Goal: Task Accomplishment & Management: Complete application form

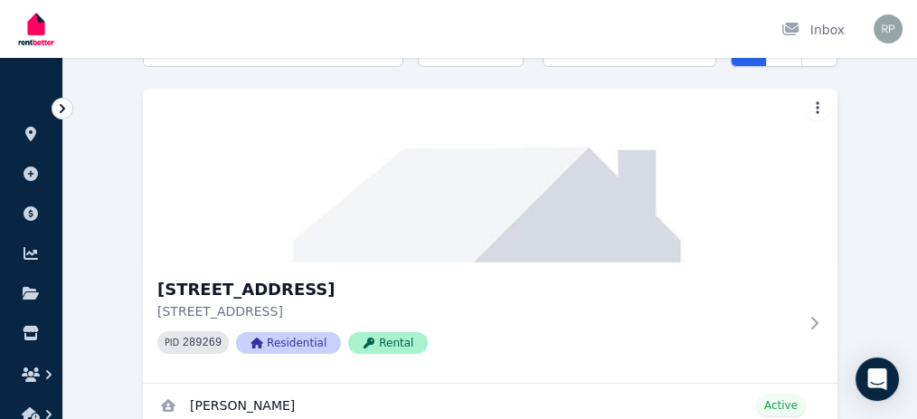
scroll to position [109, 0]
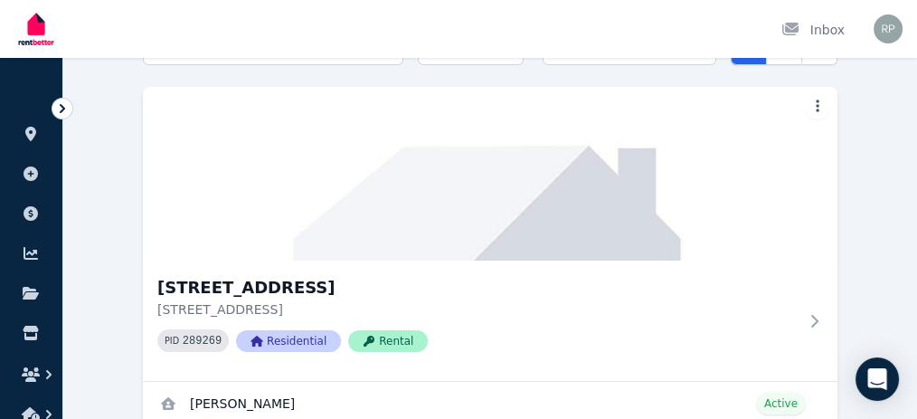
click at [440, 260] on img at bounding box center [490, 174] width 694 height 174
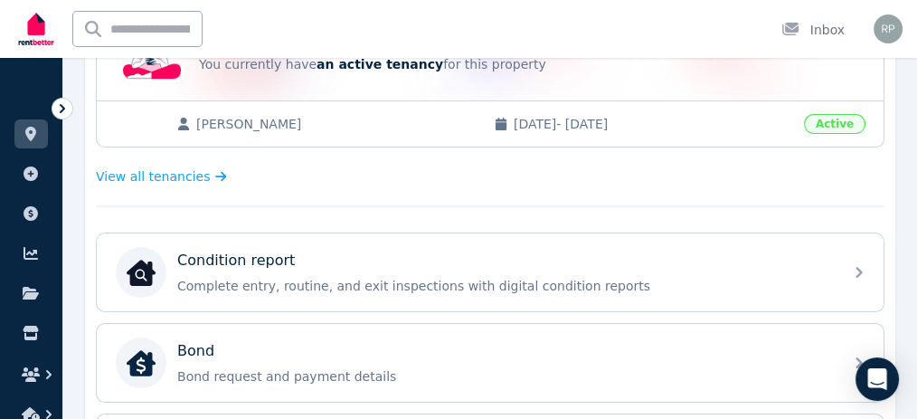
scroll to position [305, 0]
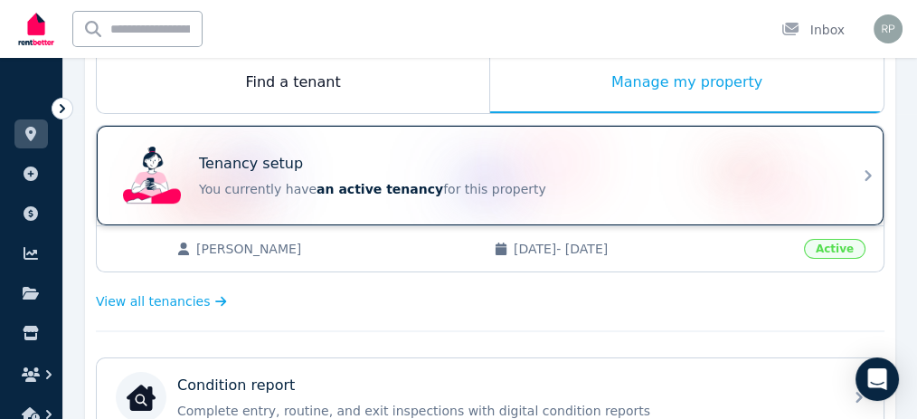
click at [864, 169] on icon at bounding box center [868, 176] width 22 height 22
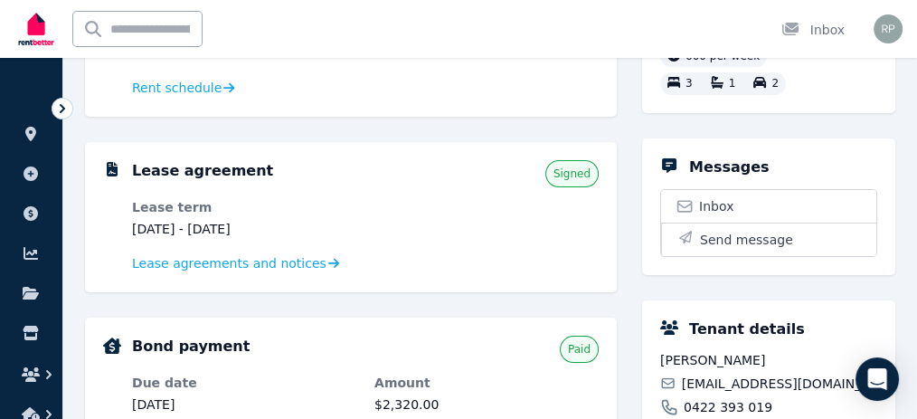
scroll to position [311, 0]
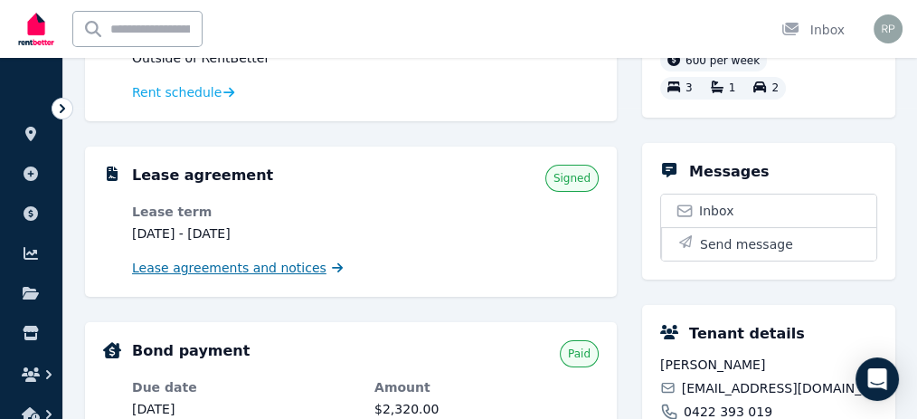
click at [249, 274] on span "Lease agreements and notices" at bounding box center [229, 268] width 194 height 18
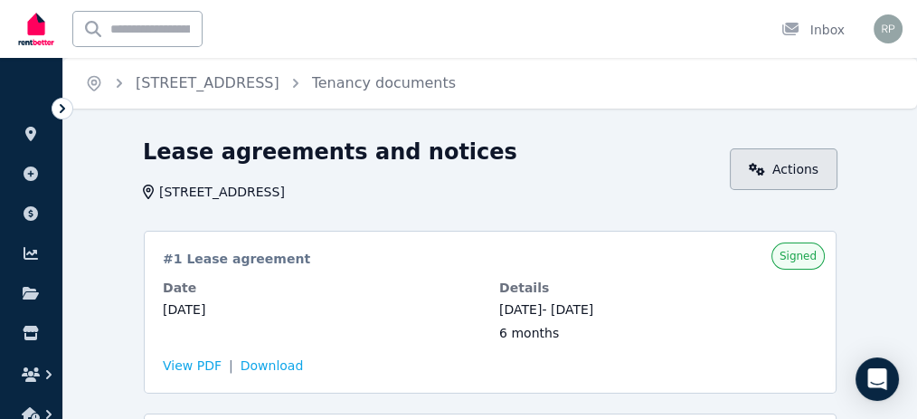
click at [810, 161] on link "Actions" at bounding box center [784, 169] width 108 height 42
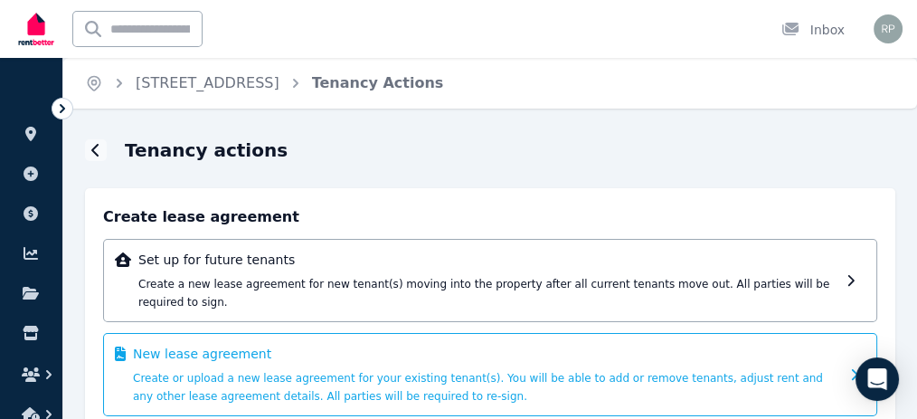
click at [549, 349] on div "New lease agreement Create or upload a new lease agreement for your existing te…" at bounding box center [486, 375] width 706 height 60
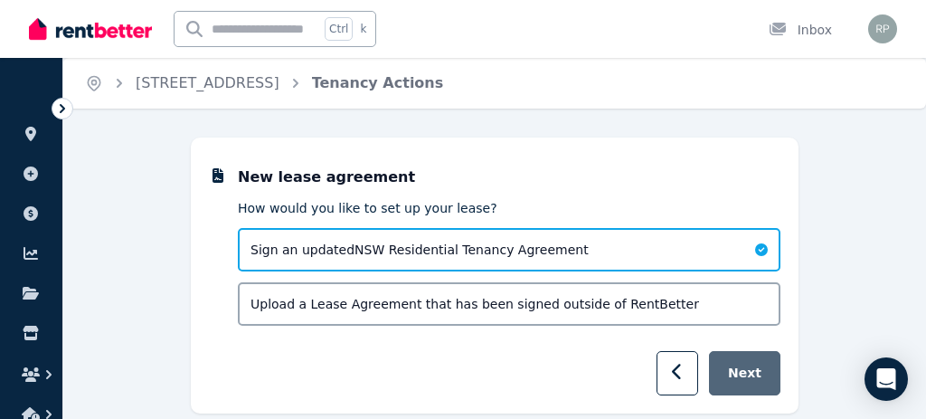
click at [762, 365] on button "Next" at bounding box center [744, 373] width 71 height 44
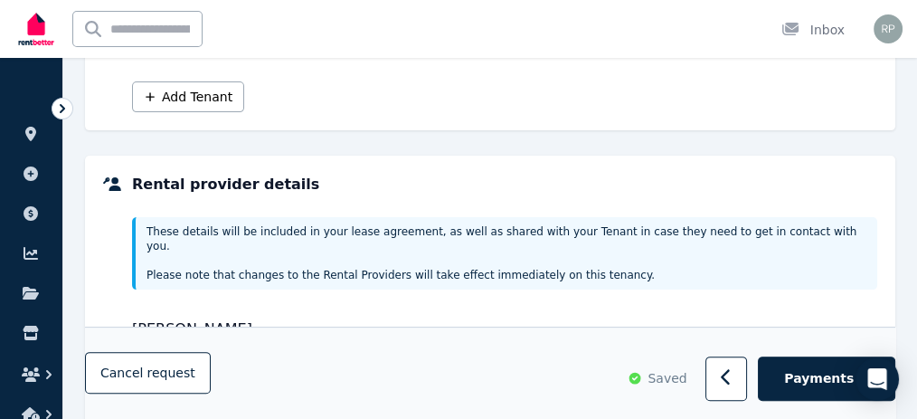
scroll to position [580, 0]
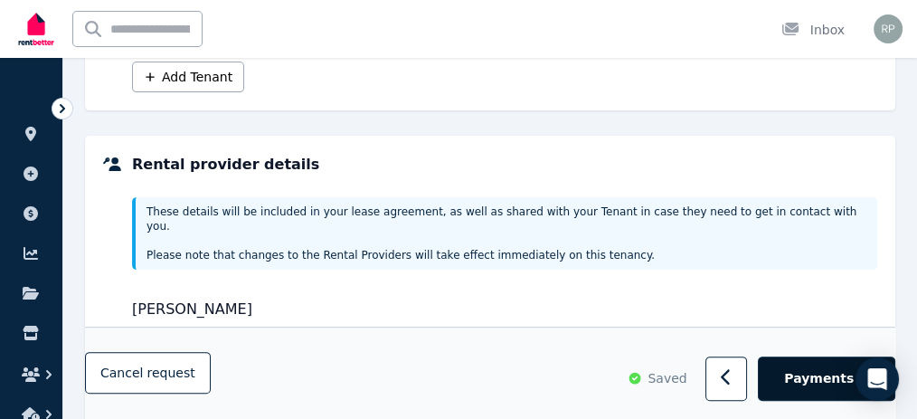
click at [830, 394] on button "Payments" at bounding box center [826, 379] width 137 height 44
select select "**********"
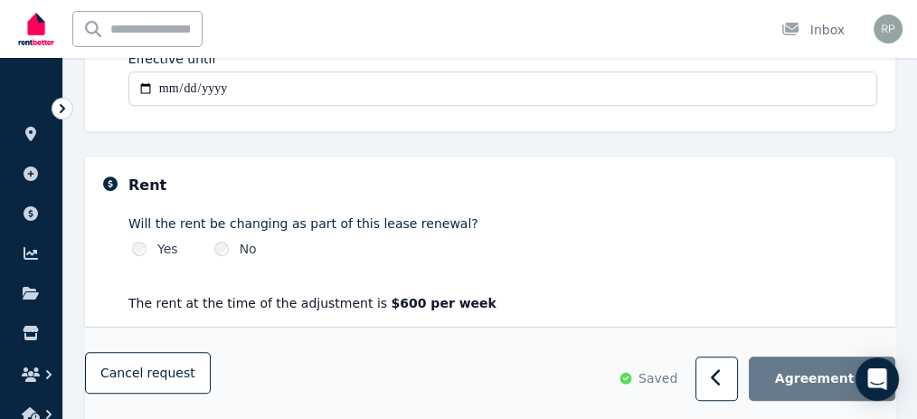
scroll to position [777, 0]
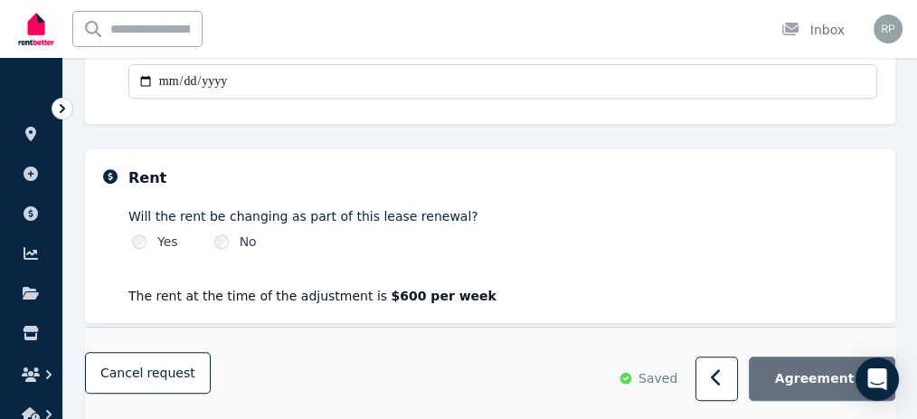
click at [789, 382] on span "Agreement" at bounding box center [815, 379] width 80 height 18
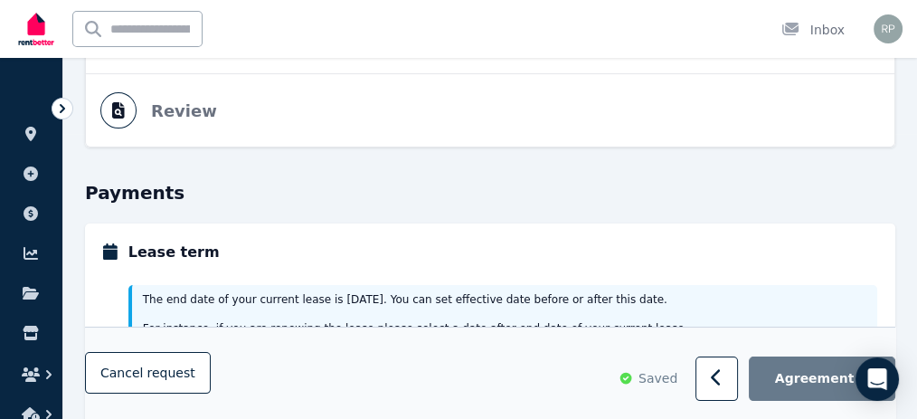
scroll to position [284, 0]
drag, startPoint x: 337, startPoint y: 198, endPoint x: 324, endPoint y: 184, distance: 19.2
click at [324, 365] on div "Effective date" at bounding box center [502, 396] width 749 height 63
click at [324, 387] on input "Effective date" at bounding box center [502, 404] width 749 height 34
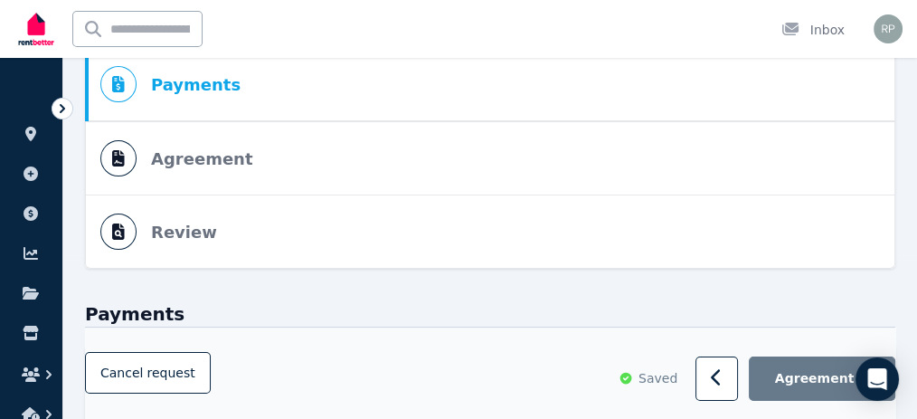
scroll to position [165, 0]
type input "**********"
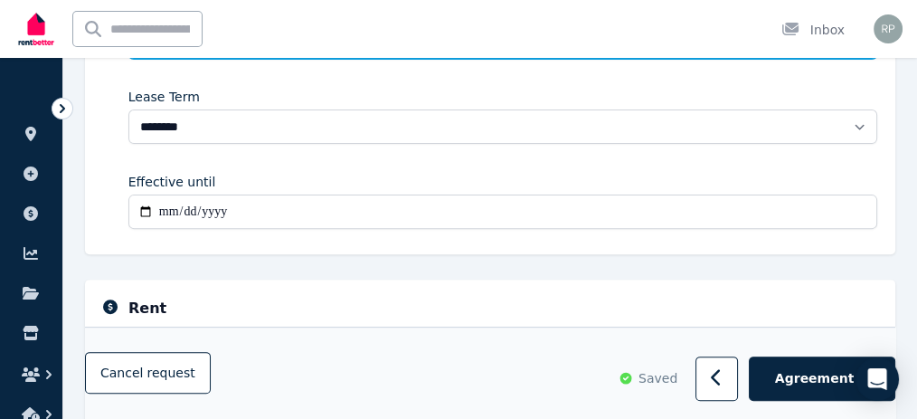
scroll to position [777, 0]
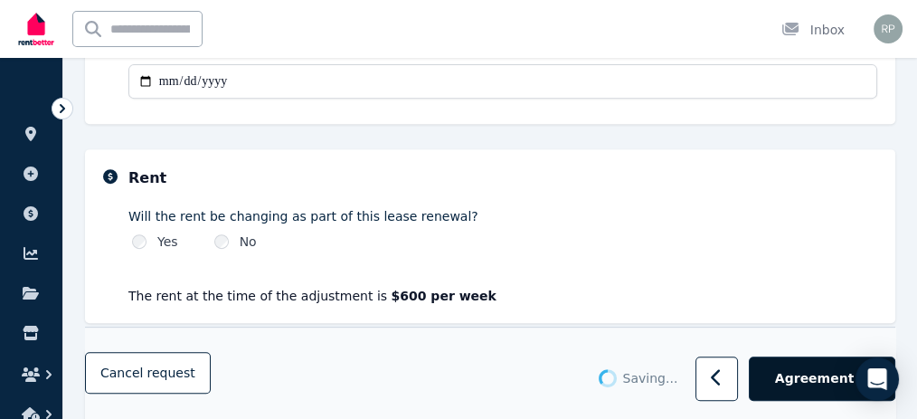
click at [821, 373] on span "Agreement" at bounding box center [815, 379] width 80 height 18
click at [808, 370] on span "Agreement" at bounding box center [815, 379] width 80 height 18
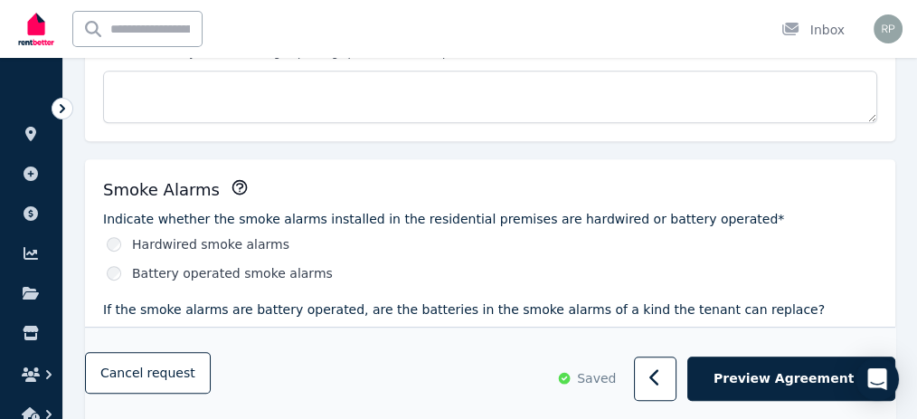
scroll to position [887, 0]
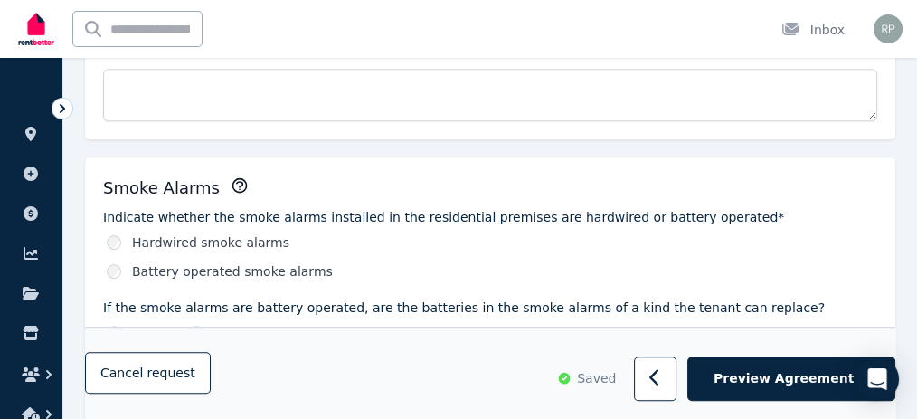
click at [224, 378] on input "If yes, specify the type of battery that needs to be used if the battery in the…" at bounding box center [490, 395] width 774 height 34
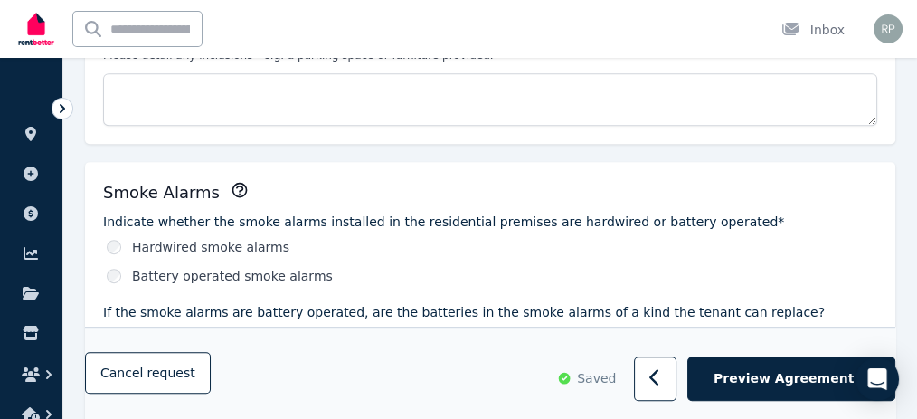
scroll to position [873, 0]
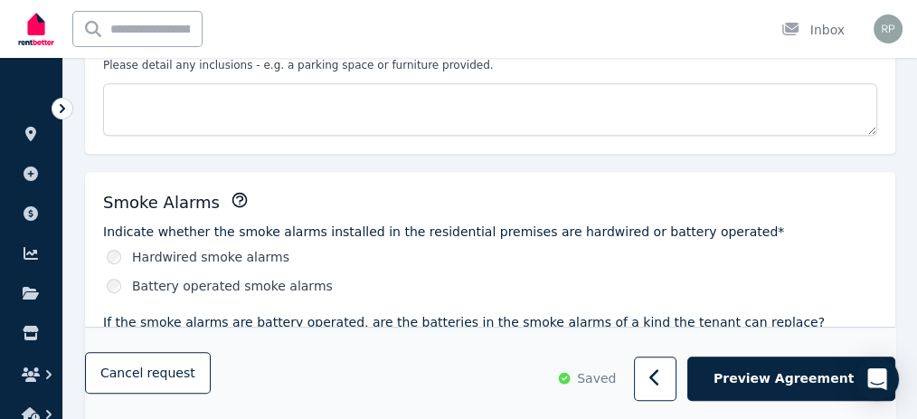
type input "*"
click at [141, 392] on input "*******" at bounding box center [490, 409] width 774 height 34
click at [170, 392] on input "*******" at bounding box center [490, 409] width 774 height 34
click at [123, 392] on input "*******" at bounding box center [490, 409] width 774 height 34
click at [131, 392] on input "*******" at bounding box center [490, 409] width 774 height 34
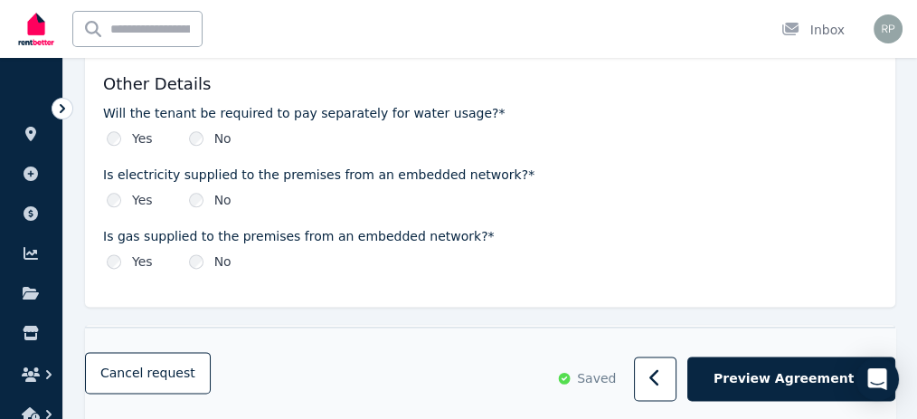
scroll to position [2363, 0]
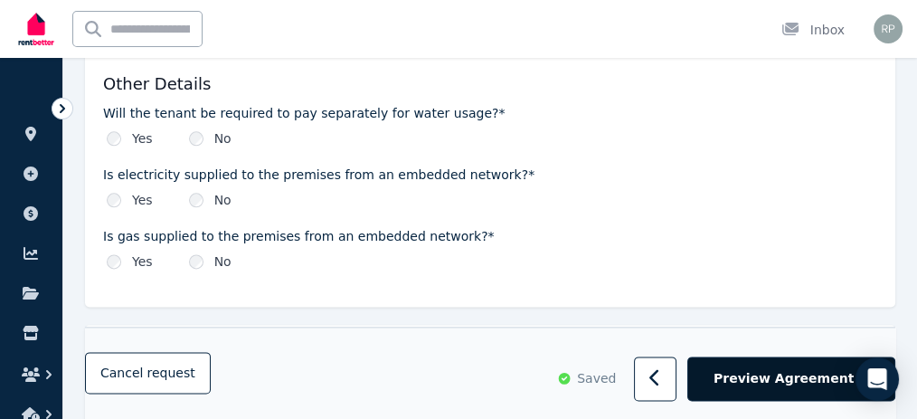
type input "**********"
click at [761, 369] on button "Preview Agreement" at bounding box center [791, 379] width 208 height 44
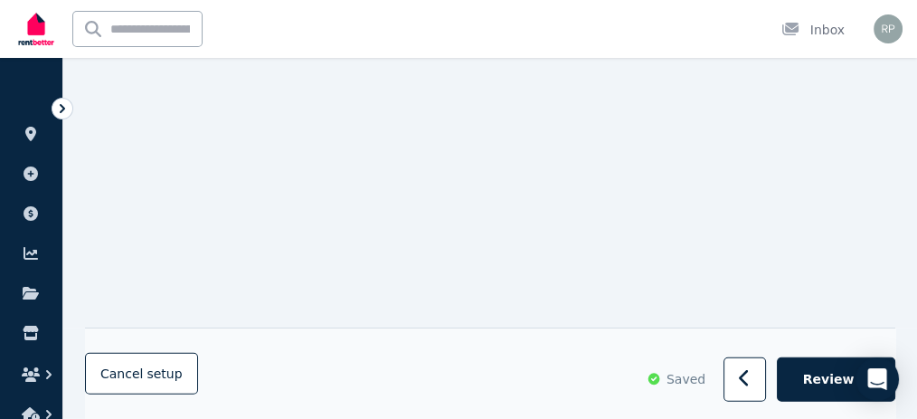
scroll to position [11749, 0]
click at [833, 379] on span "Review" at bounding box center [829, 379] width 52 height 18
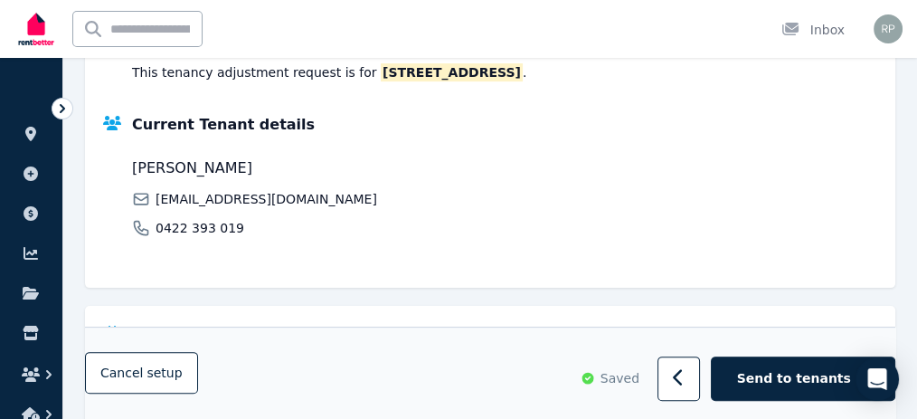
scroll to position [530, 0]
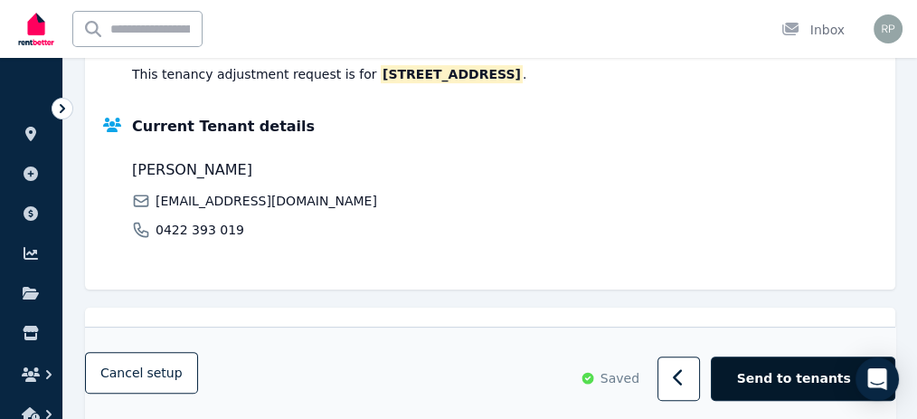
click at [804, 376] on span "Send to tenants" at bounding box center [794, 379] width 114 height 18
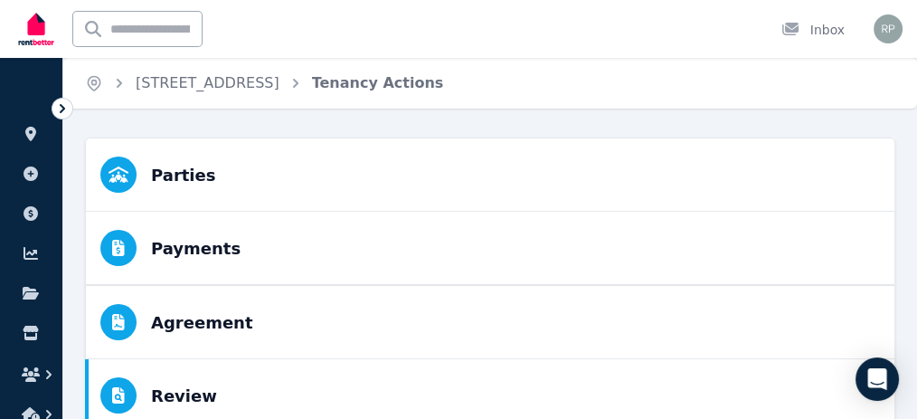
scroll to position [127, 0]
